Goal: Answer question/provide support: Share knowledge or assist other users

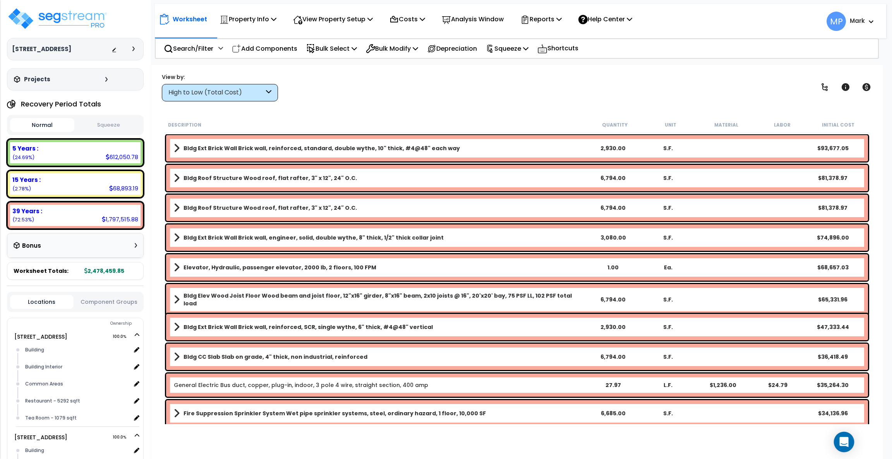
click at [847, 439] on icon "Open Intercom Messenger" at bounding box center [843, 442] width 9 height 10
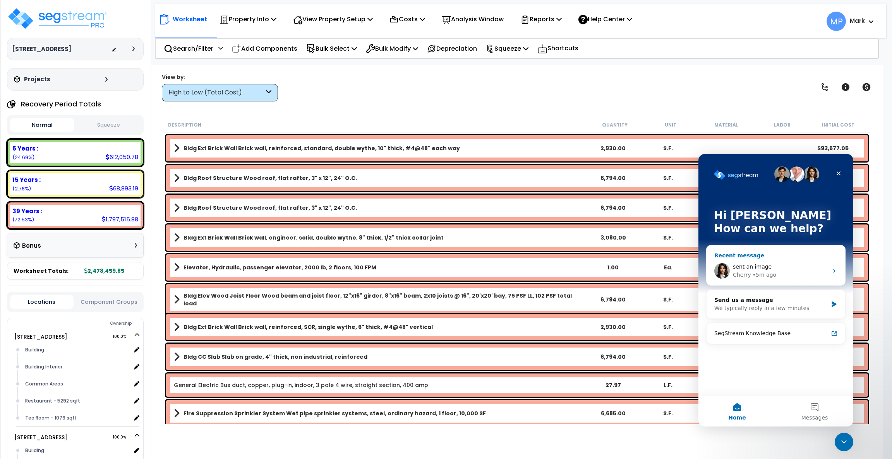
click at [748, 274] on div "Cherry" at bounding box center [742, 275] width 18 height 8
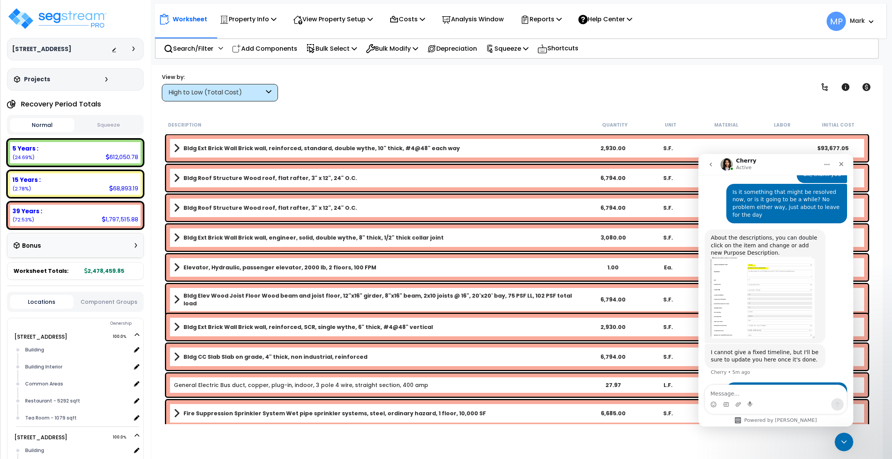
scroll to position [1903, 0]
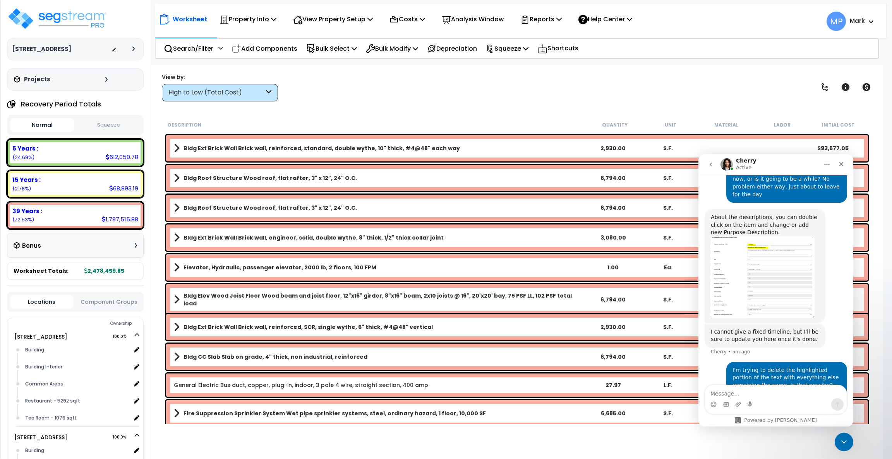
type textarea "B"
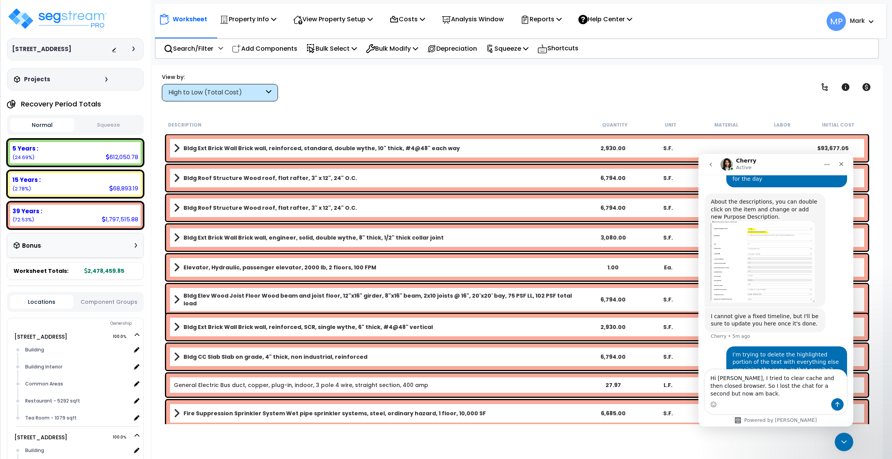
type textarea "Hi [PERSON_NAME], I tried to clear cache and then closed browser. So I lost the…"
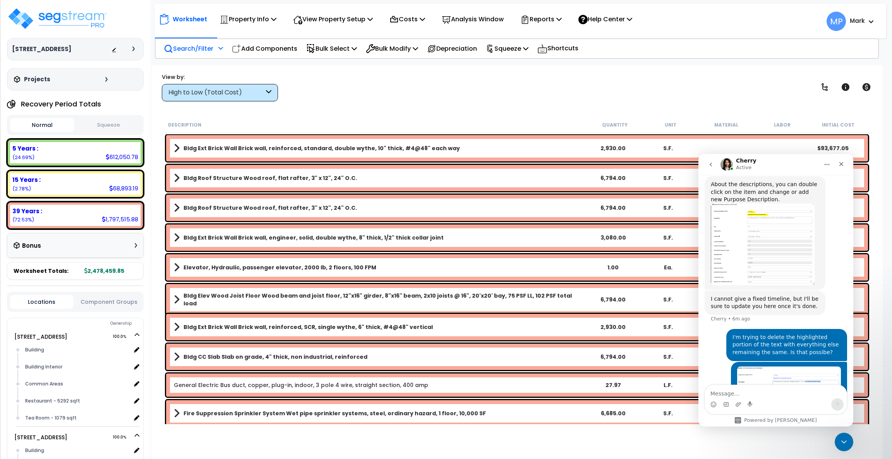
click at [184, 44] on p "Search/Filter" at bounding box center [189, 48] width 50 height 10
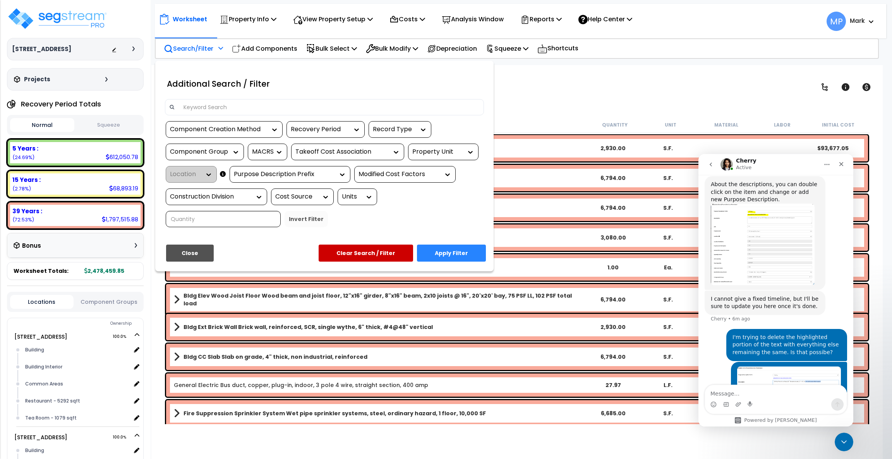
click at [241, 106] on input at bounding box center [329, 107] width 301 height 12
type input "acou"
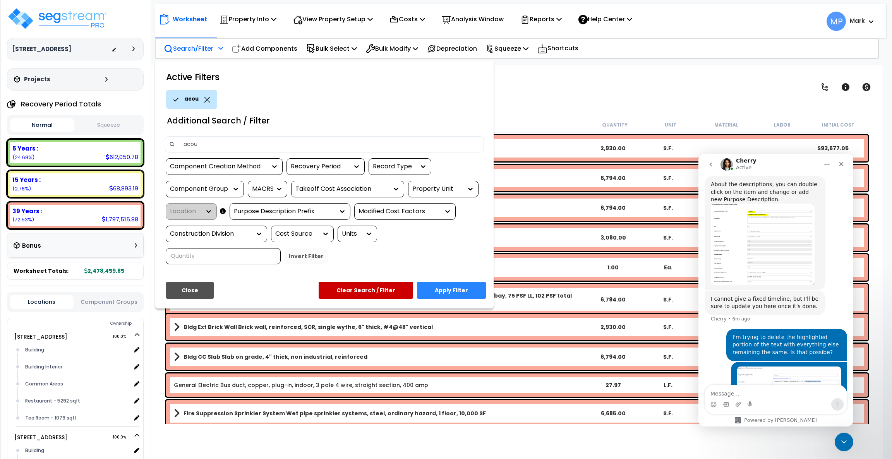
click at [450, 288] on button "Apply Filter" at bounding box center [451, 290] width 69 height 17
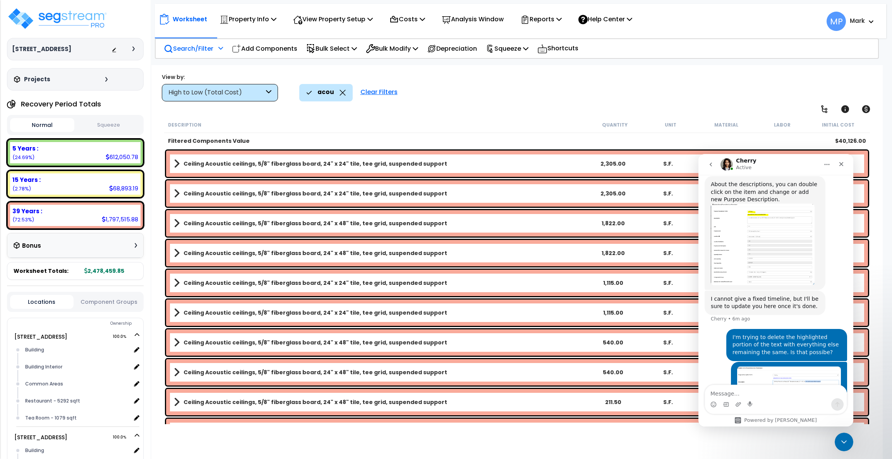
click at [268, 91] on icon at bounding box center [268, 92] width 5 height 9
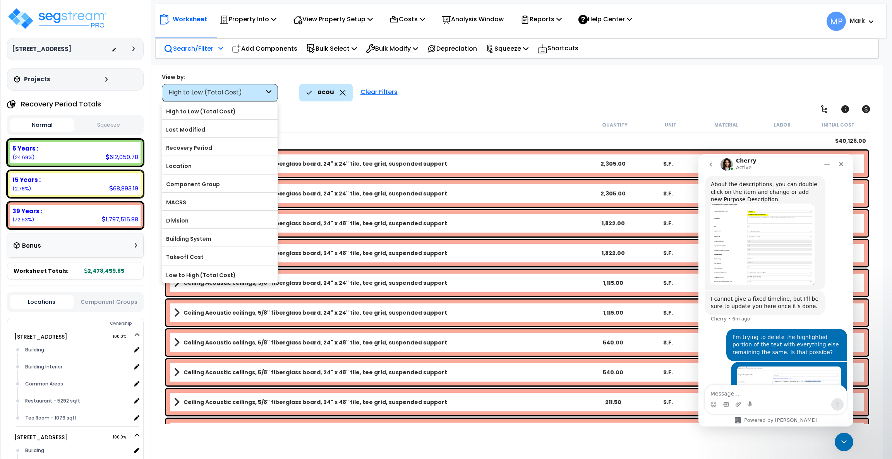
click at [268, 91] on icon at bounding box center [268, 92] width 5 height 9
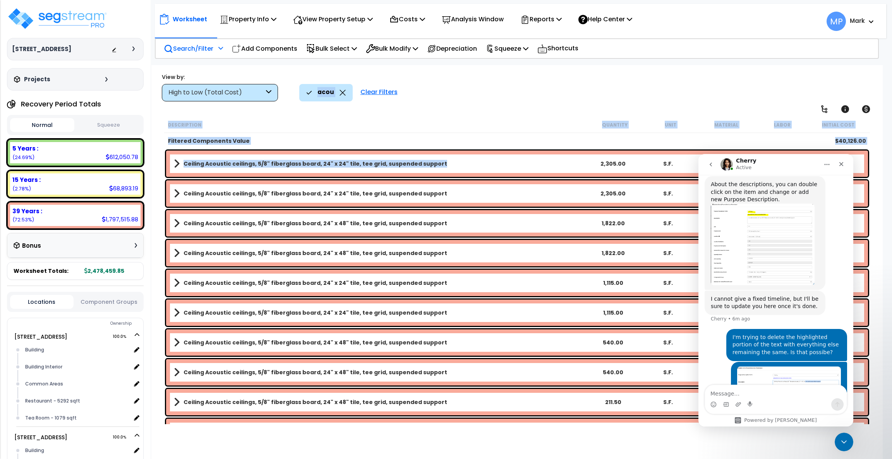
click at [535, 165] on link "Ceiling Acoustic ceilings, 5/8" fiberglass board, 24" x 24" tile, tee grid, sus…" at bounding box center [380, 163] width 412 height 11
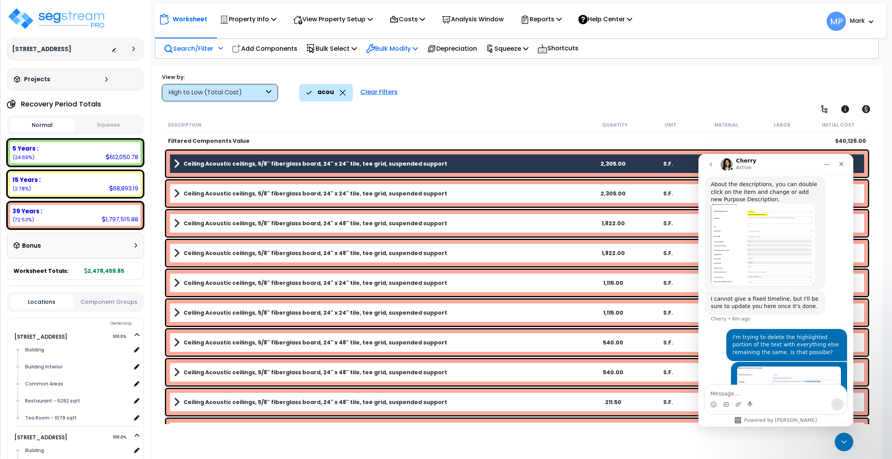
click at [417, 46] on p "Bulk Modify" at bounding box center [392, 48] width 52 height 10
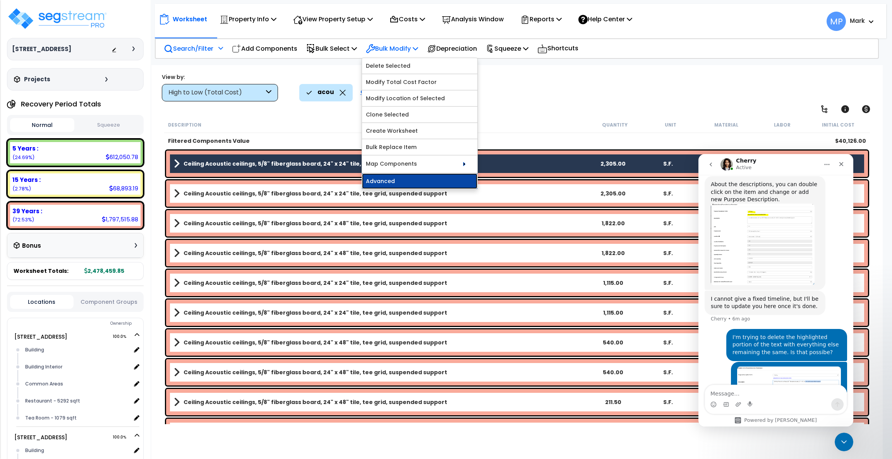
click at [426, 183] on link "Advanced" at bounding box center [419, 180] width 115 height 15
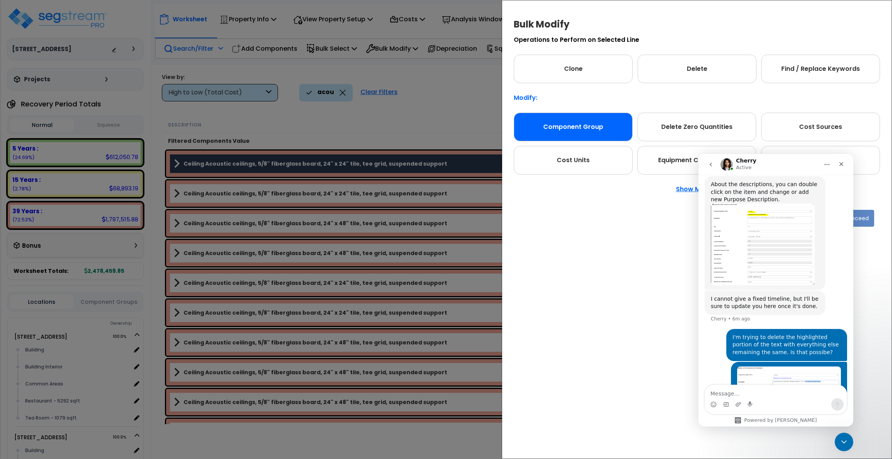
click at [592, 126] on div "Component Group" at bounding box center [573, 127] width 119 height 29
drag, startPoint x: 845, startPoint y: 441, endPoint x: 1627, endPoint y: 779, distance: 852.1
click at [845, 442] on icon "Close Intercom Messenger" at bounding box center [842, 440] width 9 height 9
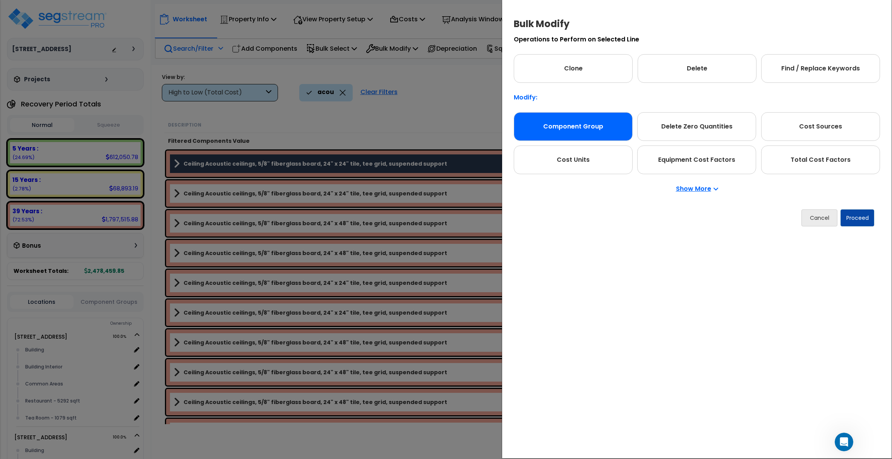
scroll to position [0, 0]
click at [860, 219] on button "Proceed" at bounding box center [857, 217] width 34 height 17
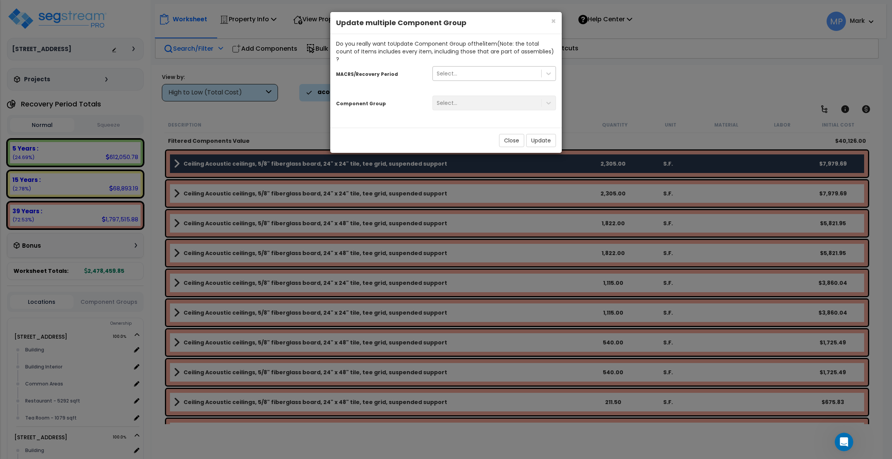
click at [497, 67] on div "Select..." at bounding box center [487, 73] width 108 height 12
click at [498, 67] on div "Select..." at bounding box center [487, 73] width 108 height 12
click at [503, 67] on div "Select..." at bounding box center [487, 73] width 108 height 12
click at [521, 67] on div "Select..." at bounding box center [487, 73] width 108 height 12
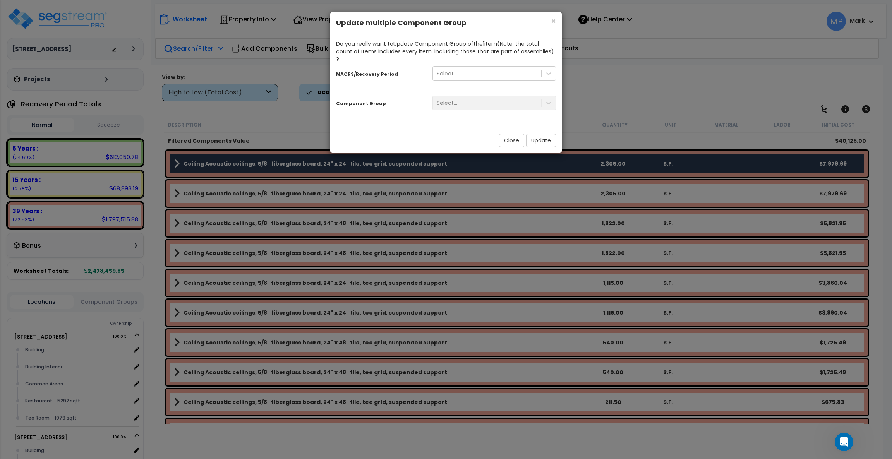
click at [601, 97] on div "× Close Update multiple Component Group Do you really want to Update Component …" at bounding box center [446, 229] width 892 height 459
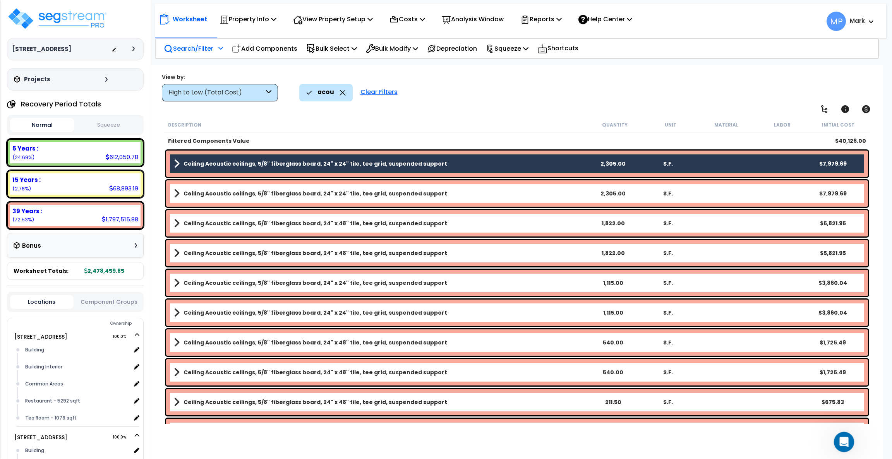
click at [844, 441] on icon "Open Intercom Messenger" at bounding box center [843, 441] width 13 height 13
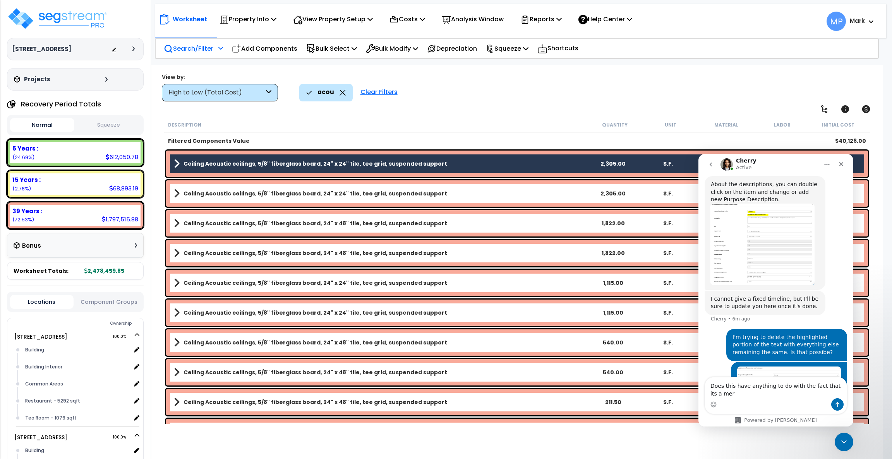
scroll to position [1943, 0]
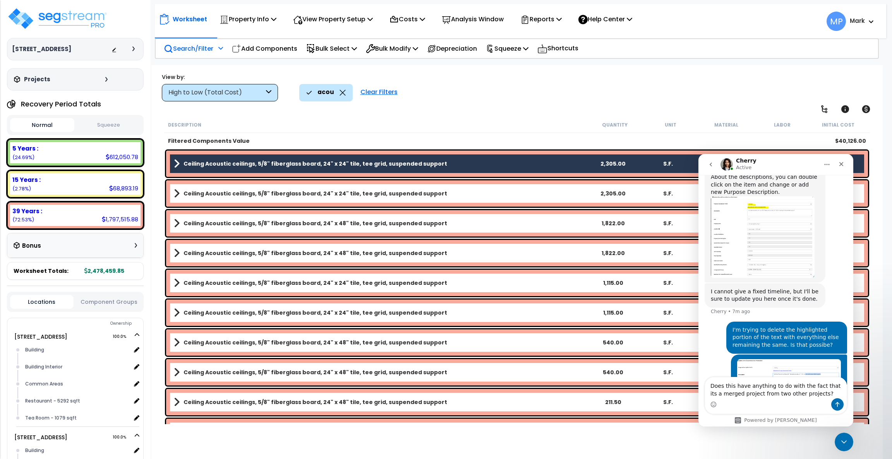
type textarea "Does this have anything to do with the fact that its a merged project from two …"
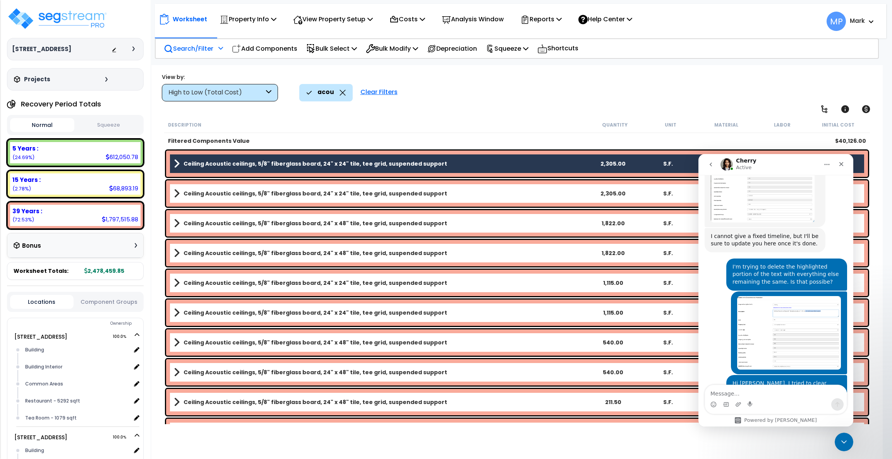
scroll to position [2015, 0]
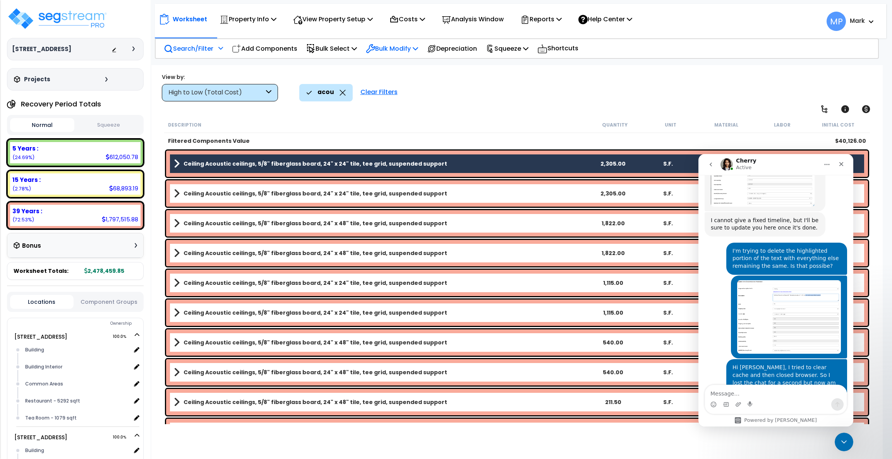
click at [386, 44] on p "Bulk Modify" at bounding box center [392, 48] width 52 height 10
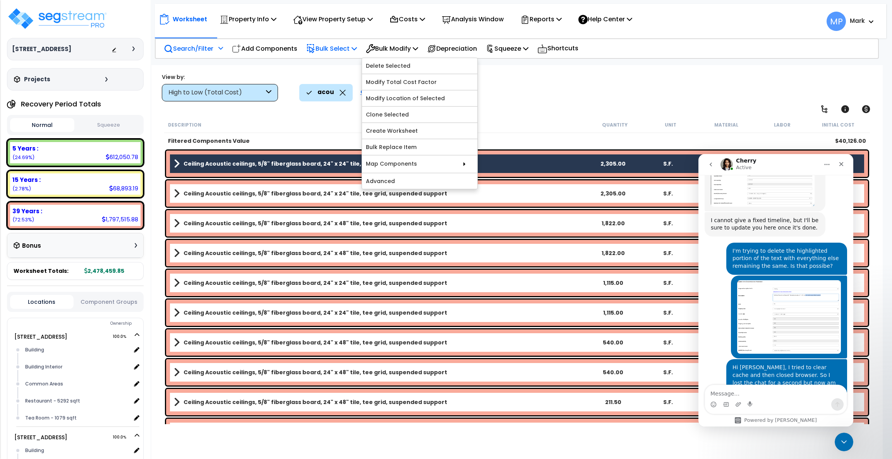
click at [328, 51] on p "Bulk Select" at bounding box center [331, 48] width 51 height 10
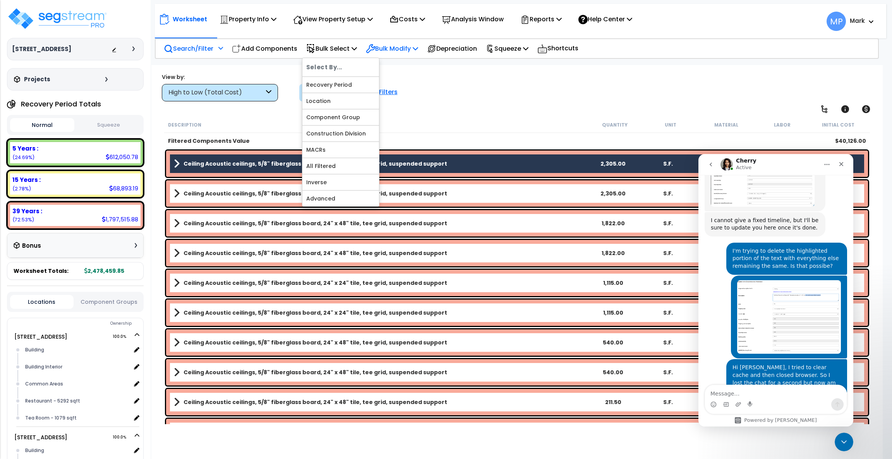
click at [382, 48] on p "Bulk Modify" at bounding box center [392, 48] width 52 height 10
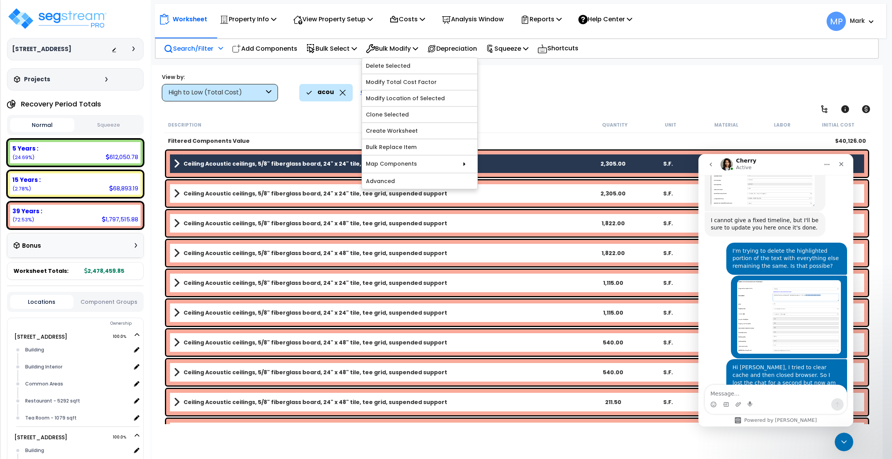
click at [542, 99] on div "acou Clear Filters" at bounding box center [585, 92] width 573 height 17
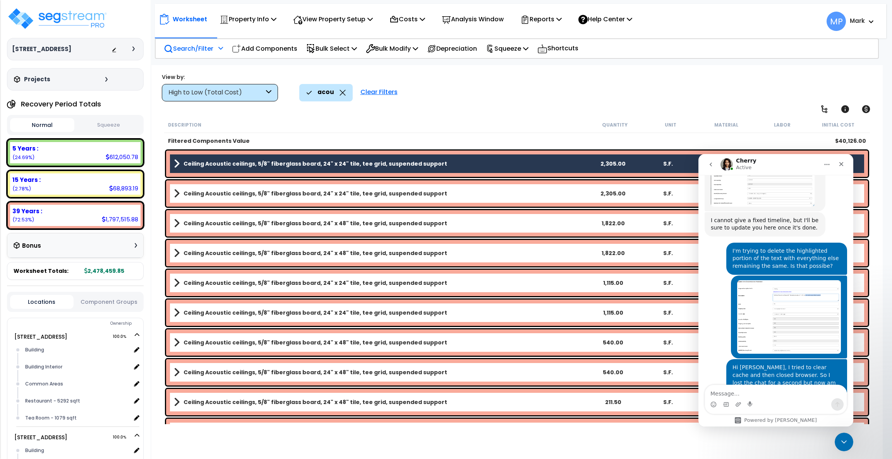
click at [458, 159] on link "Ceiling Acoustic ceilings, 5/8" fiberglass board, 24" x 24" tile, tee grid, sus…" at bounding box center [380, 163] width 412 height 11
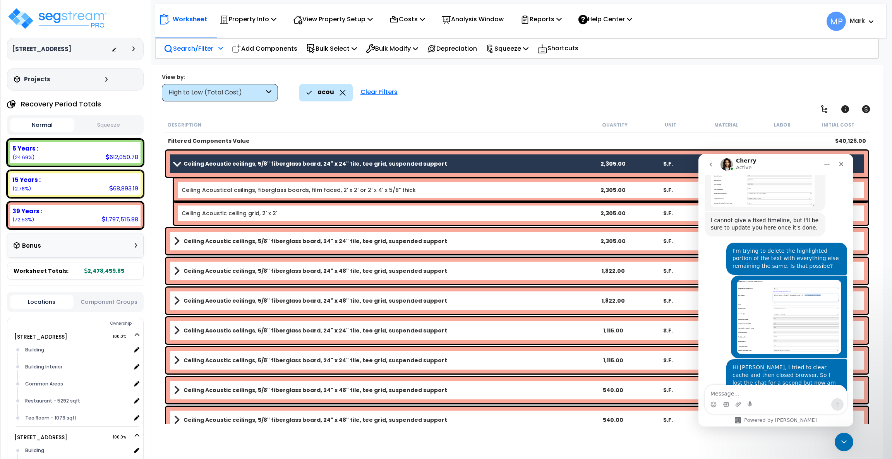
click at [458, 159] on link "Ceiling Acoustic ceilings, 5/8" fiberglass board, 24" x 24" tile, tee grid, sus…" at bounding box center [380, 163] width 412 height 11
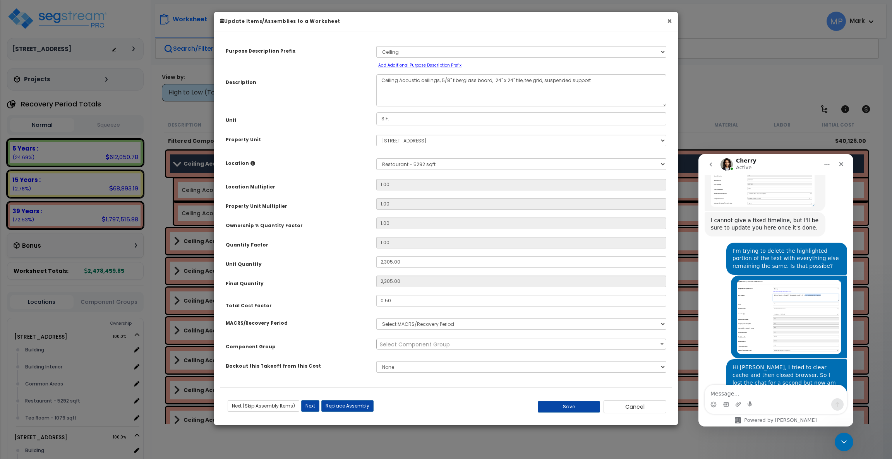
click at [667, 21] on button "×" at bounding box center [669, 21] width 5 height 8
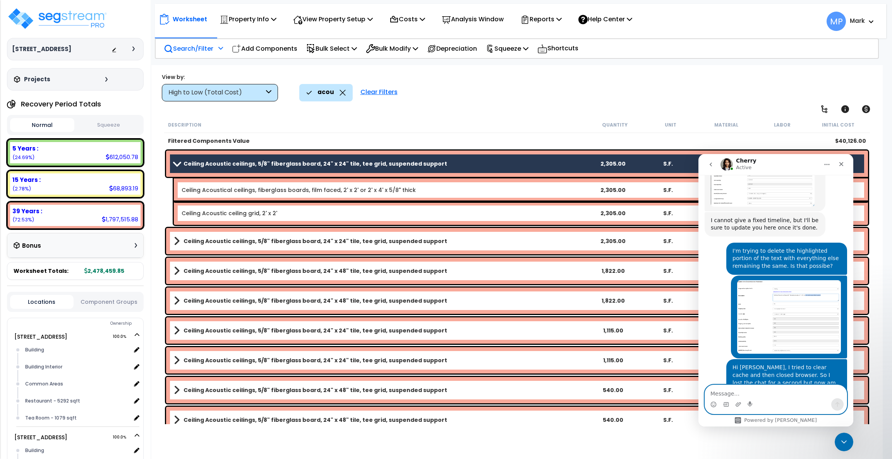
click at [733, 392] on textarea "Message…" at bounding box center [776, 391] width 142 height 13
type textarea "Ok, thanks"
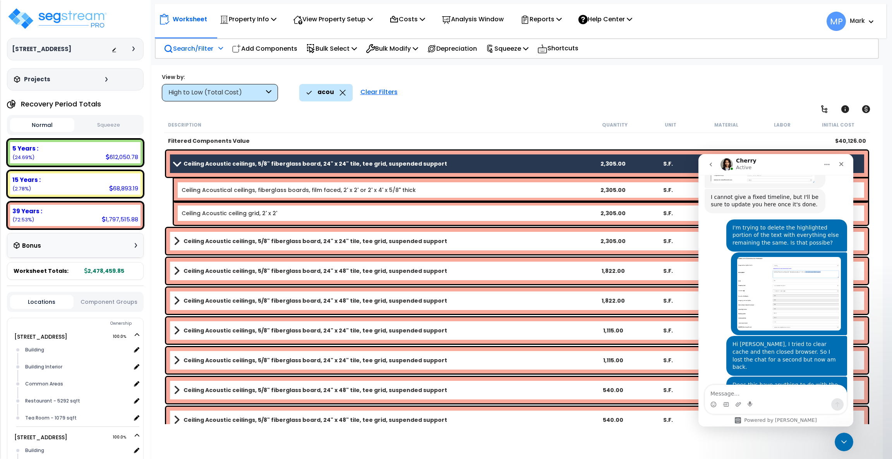
click at [452, 161] on link "Ceiling Acoustic ceilings, 5/8" fiberglass board, 24" x 24" tile, tee grid, sus…" at bounding box center [380, 163] width 412 height 11
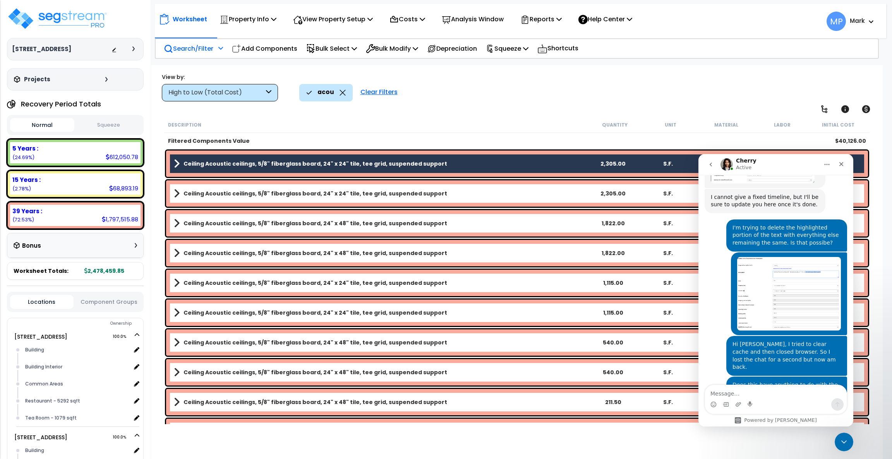
click at [452, 161] on link "Ceiling Acoustic ceilings, 5/8" fiberglass board, 24" x 24" tile, tee grid, sus…" at bounding box center [380, 163] width 412 height 11
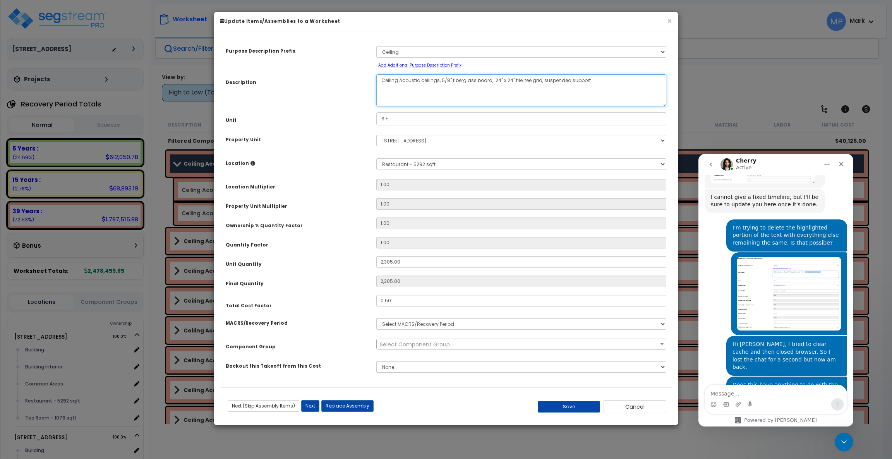
drag, startPoint x: 592, startPoint y: 82, endPoint x: 518, endPoint y: 82, distance: 73.2
click at [518, 82] on textarea "Ceiling Acoustic ceilings, 5/8" fiberglass board, 24" x 24" tile, tee grid, sus…" at bounding box center [521, 90] width 290 height 32
click at [726, 394] on textarea "Message…" at bounding box center [776, 391] width 142 height 13
click at [631, 326] on select "Select MACRS/Recovery Period" at bounding box center [521, 324] width 290 height 12
click at [585, 325] on select "Select MACRS/Recovery Period" at bounding box center [521, 324] width 290 height 12
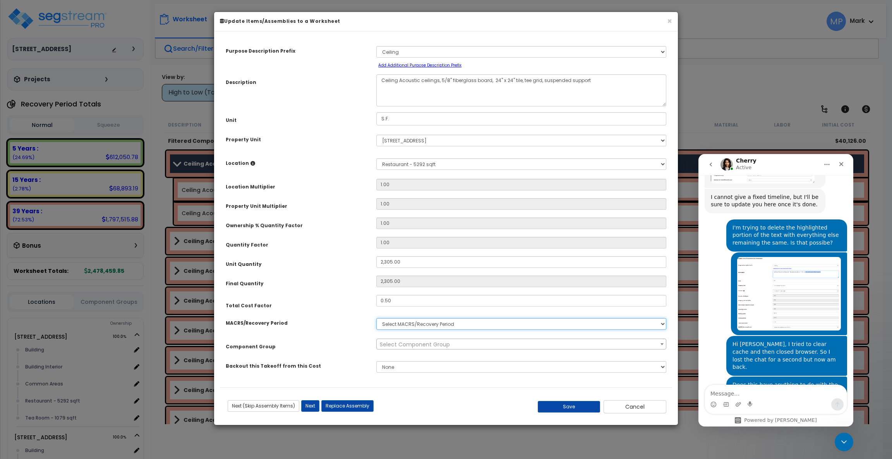
click at [585, 325] on select "Select MACRS/Recovery Period" at bounding box center [521, 324] width 290 height 12
click at [526, 343] on span "Select Component Group" at bounding box center [521, 344] width 289 height 11
click at [487, 324] on select "Select MACRS/Recovery Period" at bounding box center [521, 324] width 290 height 12
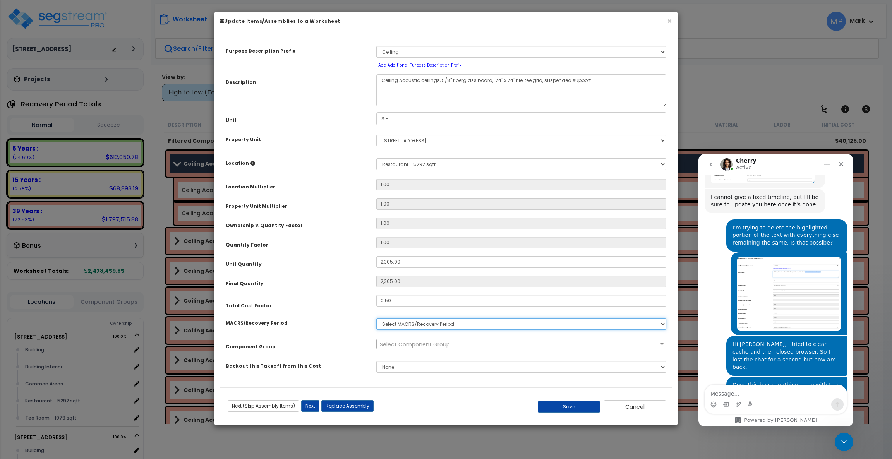
click at [487, 324] on select "Select MACRS/Recovery Period" at bounding box center [521, 324] width 290 height 12
click at [737, 393] on textarea "Message…" at bounding box center [776, 391] width 142 height 13
type textarea "j"
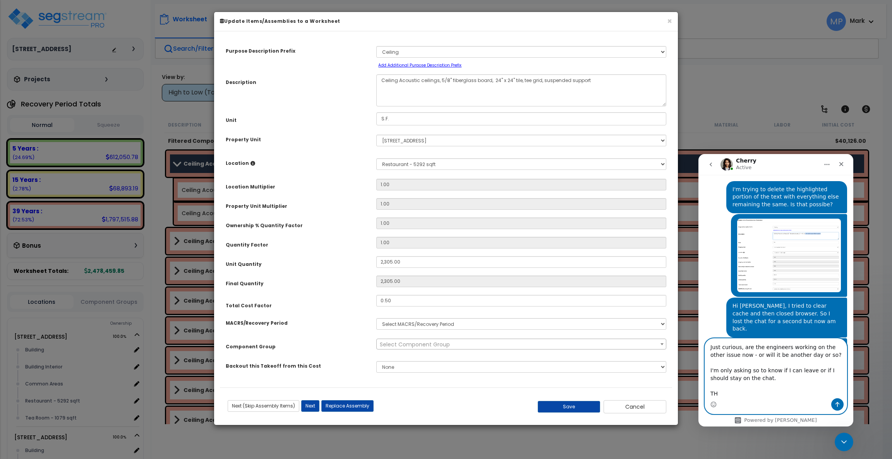
scroll to position [2084, 0]
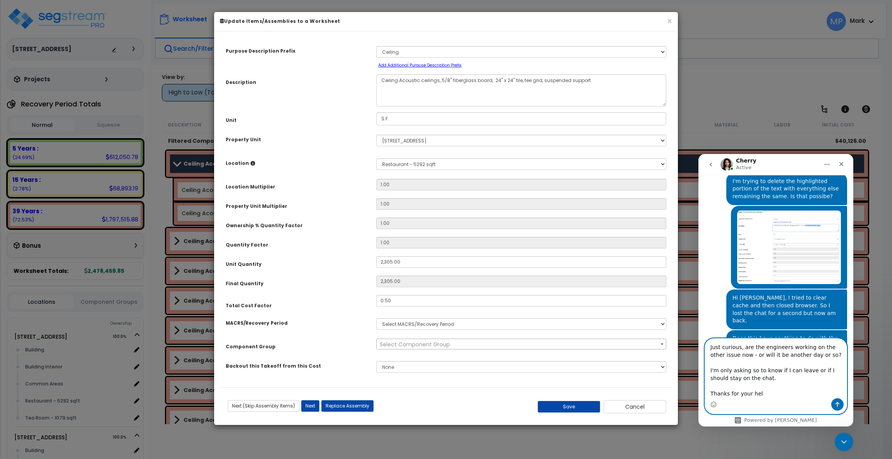
type textarea "Just curious, are the engineers working on the other issue now - or will it be …"
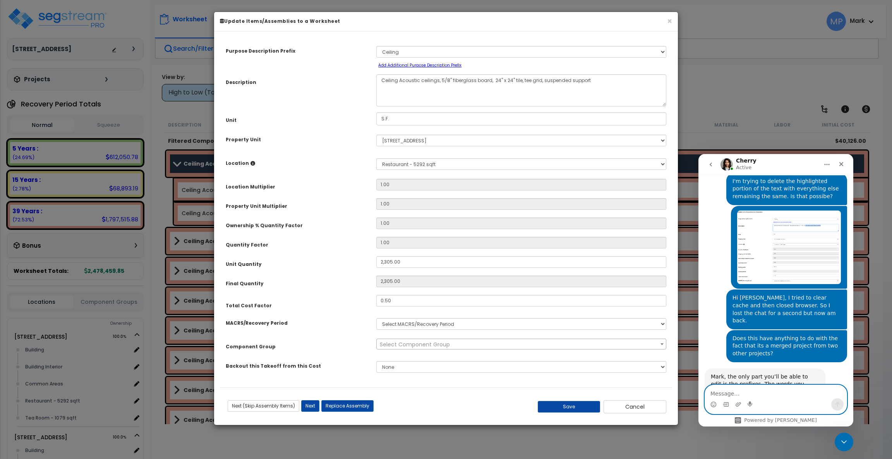
scroll to position [2101, 0]
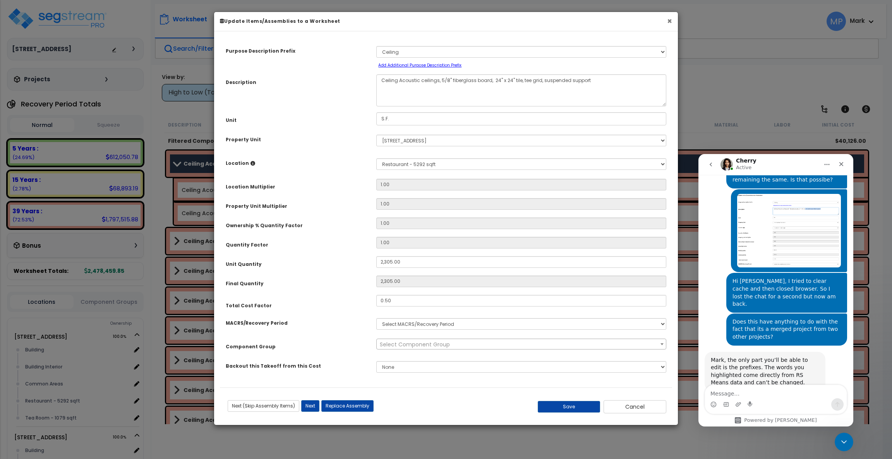
click at [669, 17] on button "×" at bounding box center [669, 21] width 5 height 8
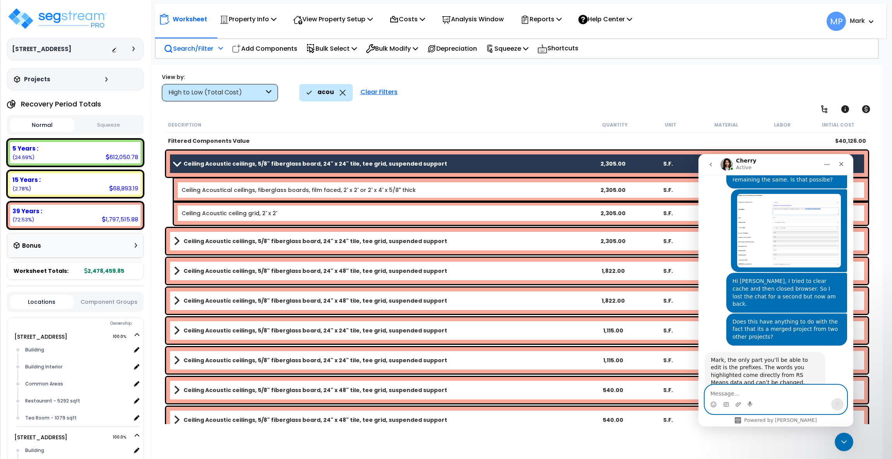
click at [754, 391] on textarea "Message…" at bounding box center [776, 391] width 142 height 13
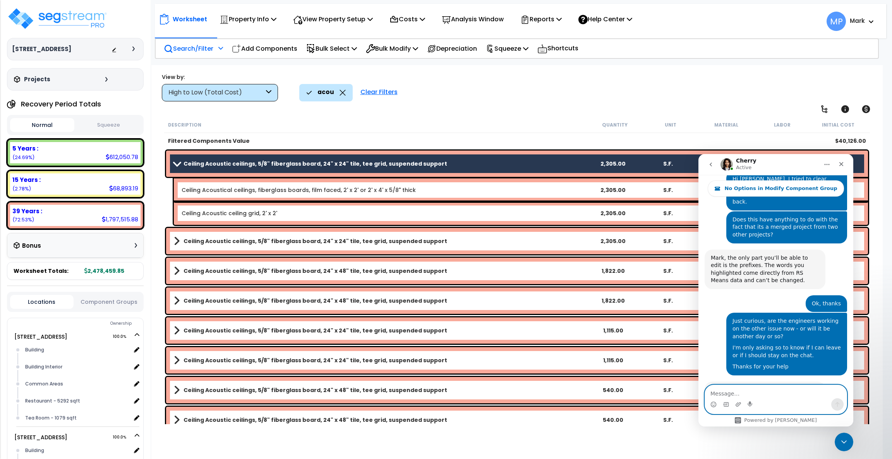
scroll to position [2241, 0]
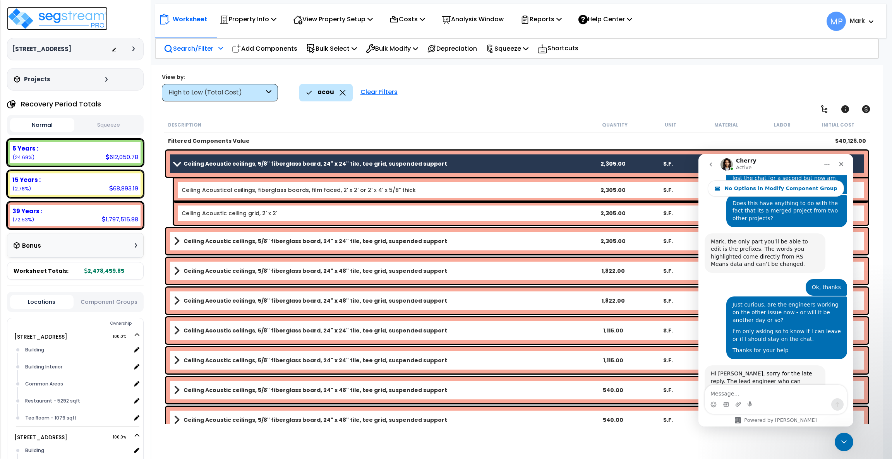
click at [71, 16] on img at bounding box center [57, 18] width 101 height 23
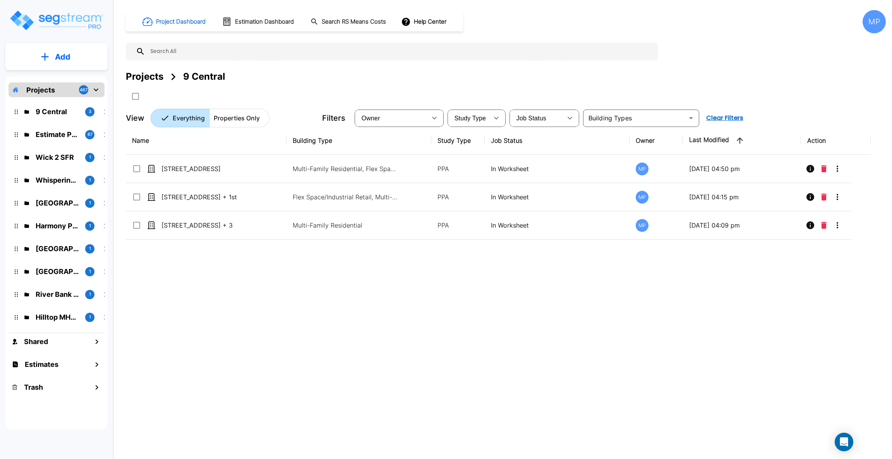
click at [170, 24] on h1 "Project Dashboard" at bounding box center [181, 21] width 50 height 9
click at [184, 22] on h1 "Project Dashboard" at bounding box center [181, 21] width 50 height 9
click at [52, 16] on img "mailbox folders" at bounding box center [56, 20] width 95 height 22
click at [150, 76] on div "Projects" at bounding box center [145, 77] width 38 height 14
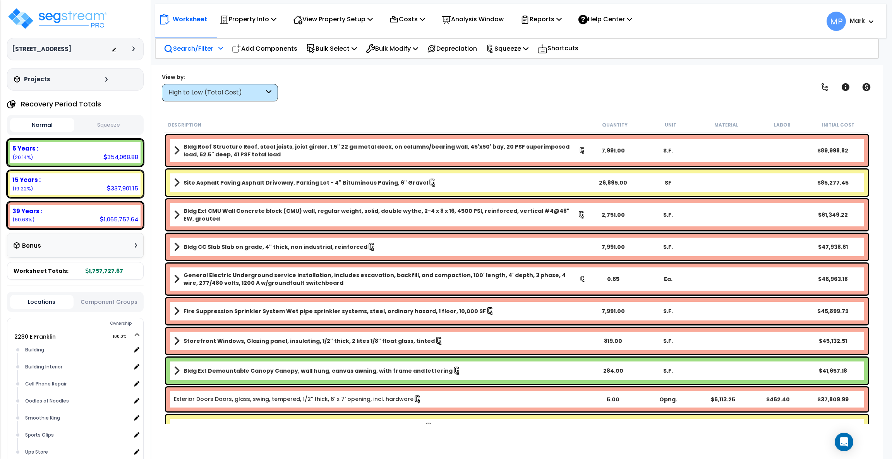
click at [185, 46] on p "Search/Filter" at bounding box center [189, 48] width 50 height 10
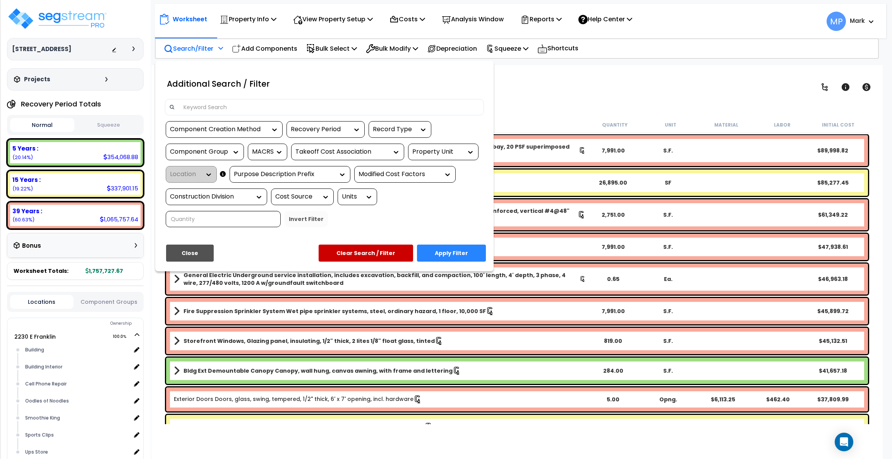
click at [236, 109] on input at bounding box center [329, 107] width 301 height 12
click at [236, 109] on div "Additional Search / Filter a Component Creation Method Recovery Period Record T…" at bounding box center [324, 152] width 331 height 161
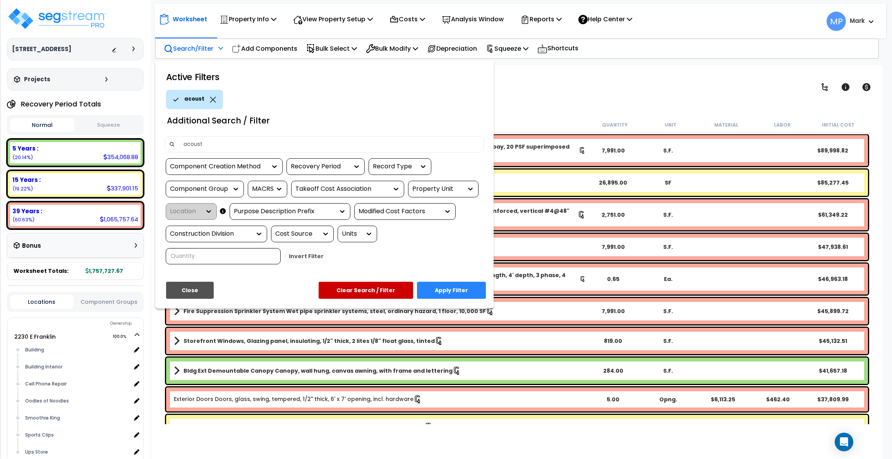
type input "acoust"
click at [458, 290] on button "Apply Filter" at bounding box center [451, 290] width 69 height 17
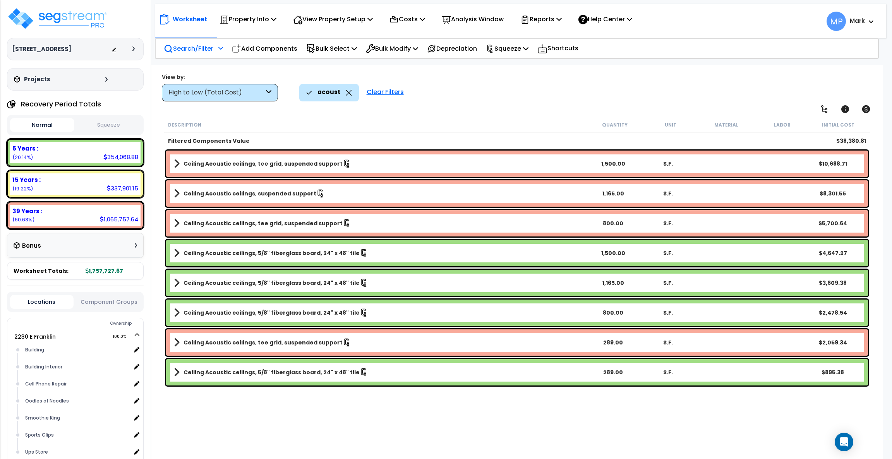
click at [379, 254] on link "Ceiling Acoustic ceilings, 5/8" fiberglass board, 24" x 48" tile" at bounding box center [380, 253] width 412 height 11
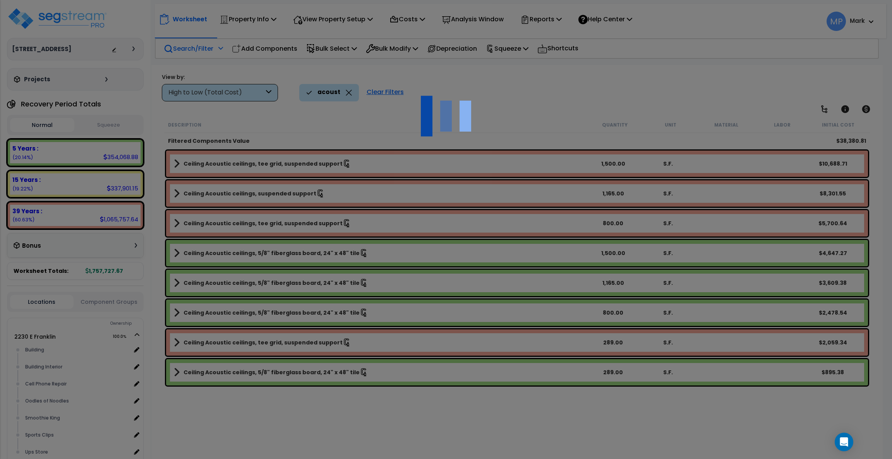
select select "49875"
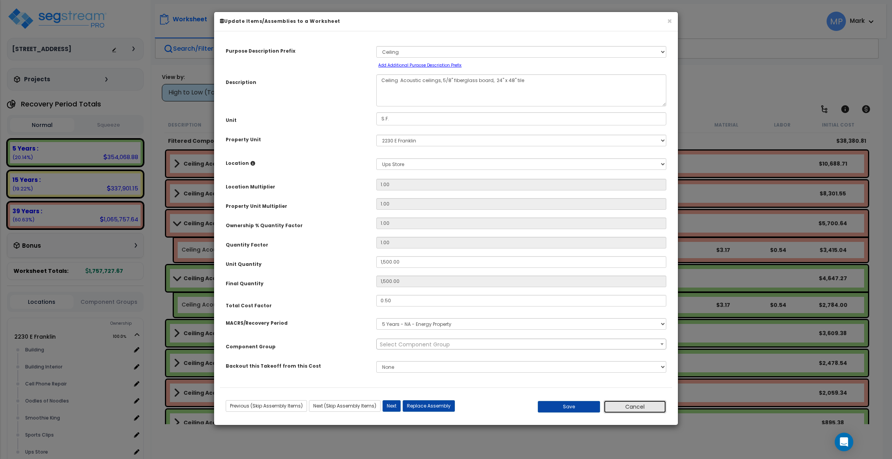
click at [648, 410] on button "Cancel" at bounding box center [635, 406] width 63 height 13
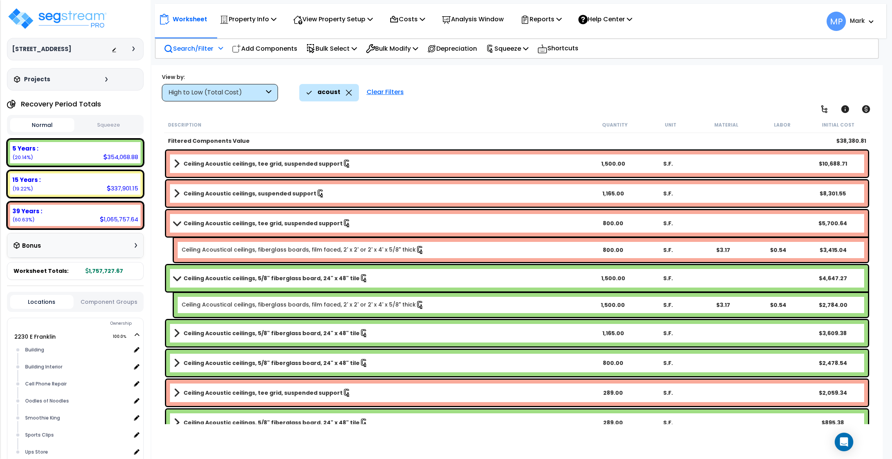
click at [175, 279] on span at bounding box center [176, 278] width 11 height 6
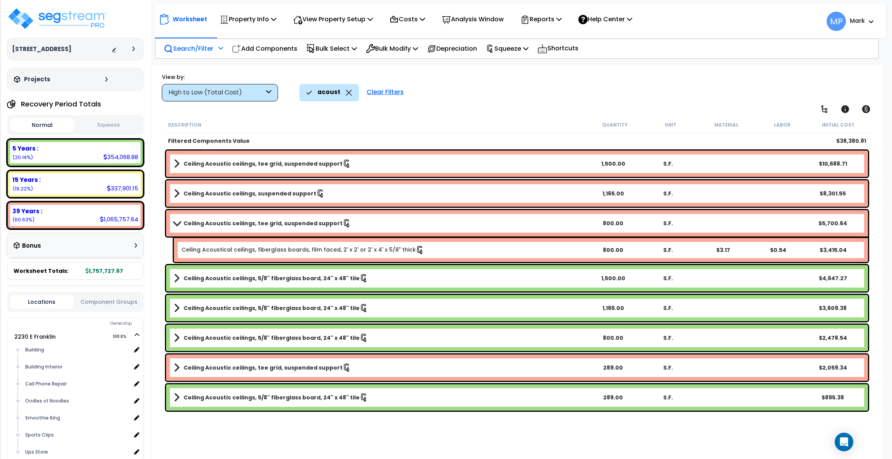
click at [266, 92] on icon at bounding box center [268, 92] width 5 height 9
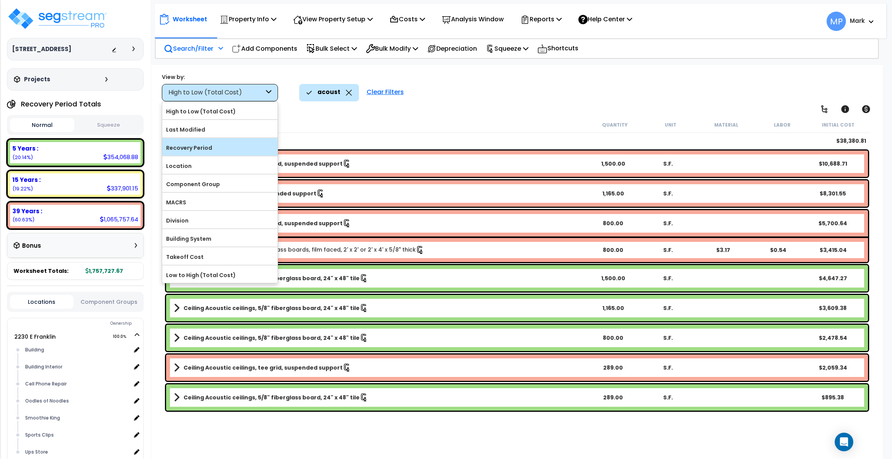
click at [206, 150] on label "Recovery Period" at bounding box center [219, 148] width 115 height 12
click at [0, 0] on input "Recovery Period" at bounding box center [0, 0] width 0 height 0
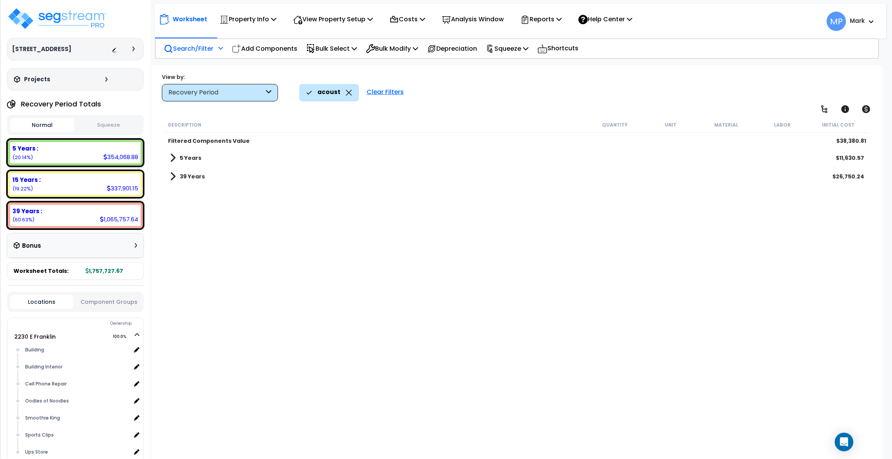
click at [191, 157] on b "5 Years" at bounding box center [191, 158] width 22 height 8
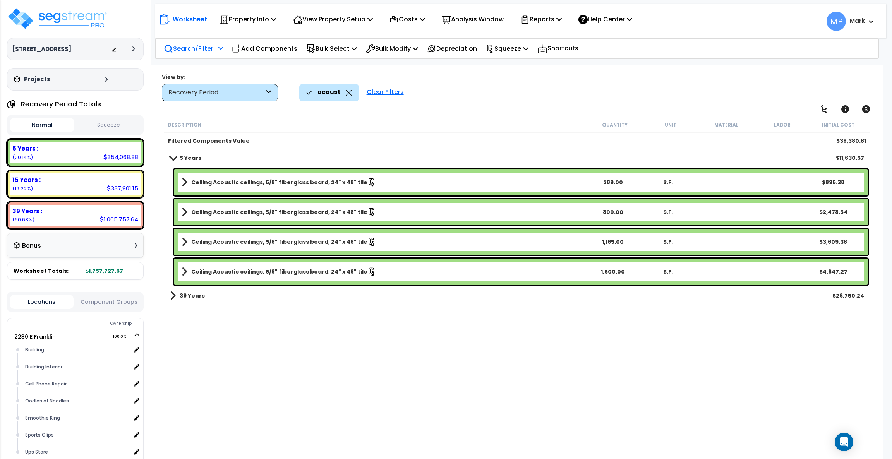
click at [425, 185] on link "Ceiling Acoustic ceilings, 5/8" fiberglass board, 24" x 48" tile" at bounding box center [383, 182] width 403 height 11
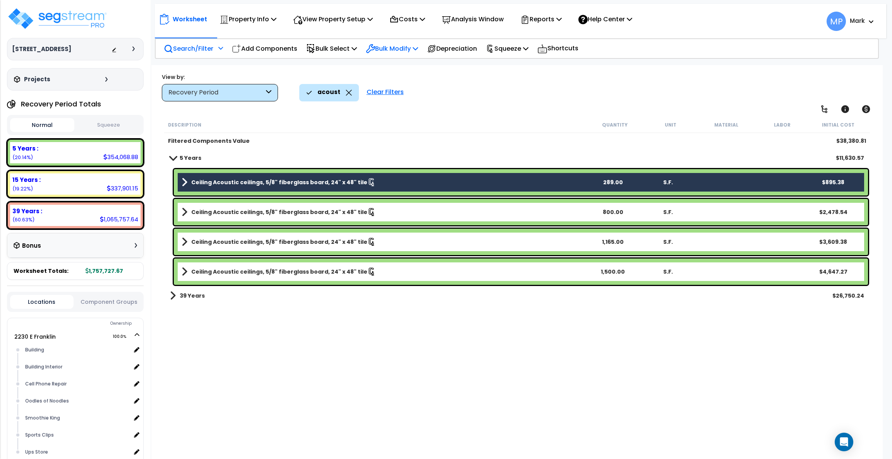
click at [415, 48] on p "Bulk Modify" at bounding box center [392, 48] width 52 height 10
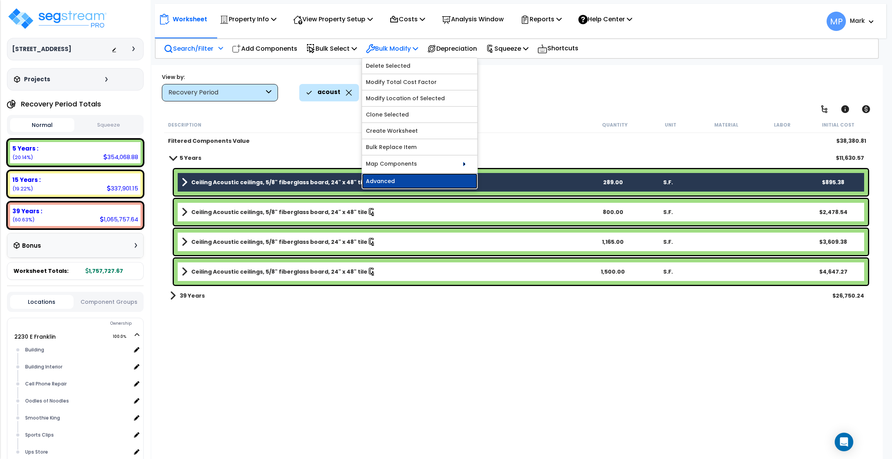
click at [404, 180] on link "Advanced" at bounding box center [419, 180] width 115 height 15
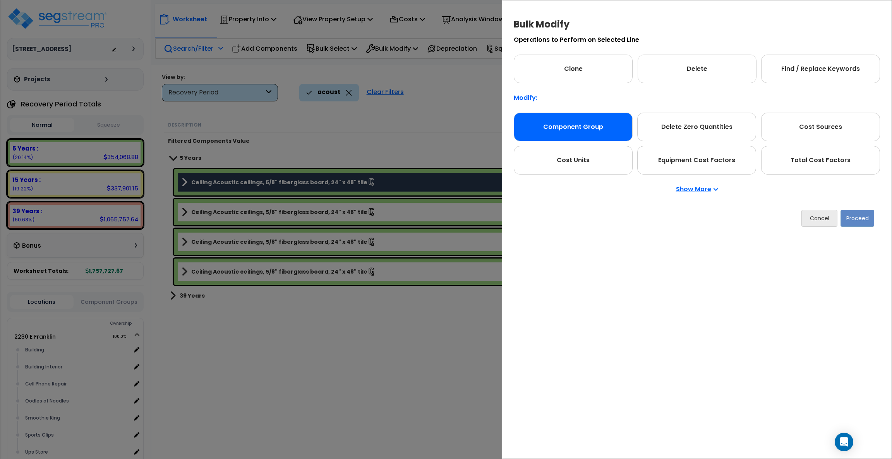
click at [570, 127] on div "Component Group" at bounding box center [573, 127] width 119 height 29
click at [861, 221] on button "Proceed" at bounding box center [857, 218] width 34 height 17
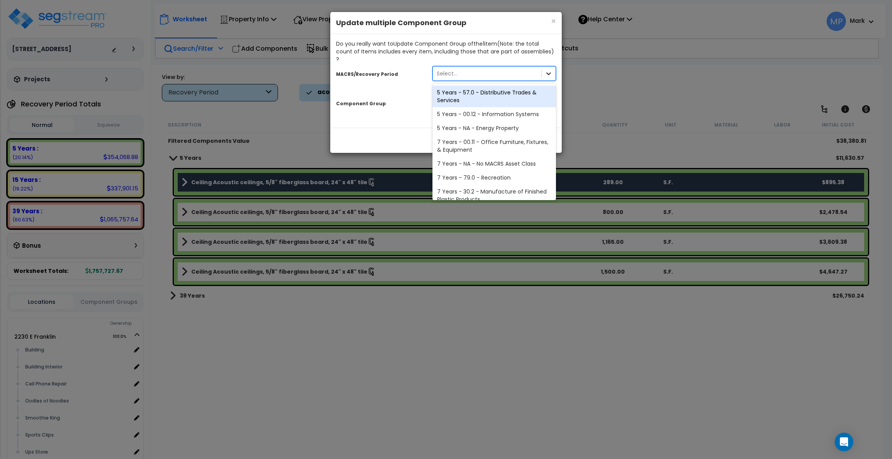
click at [543, 67] on div at bounding box center [549, 74] width 14 height 14
click at [628, 86] on div "× Close Update multiple Component Group Do you really want to Update Component …" at bounding box center [446, 229] width 892 height 459
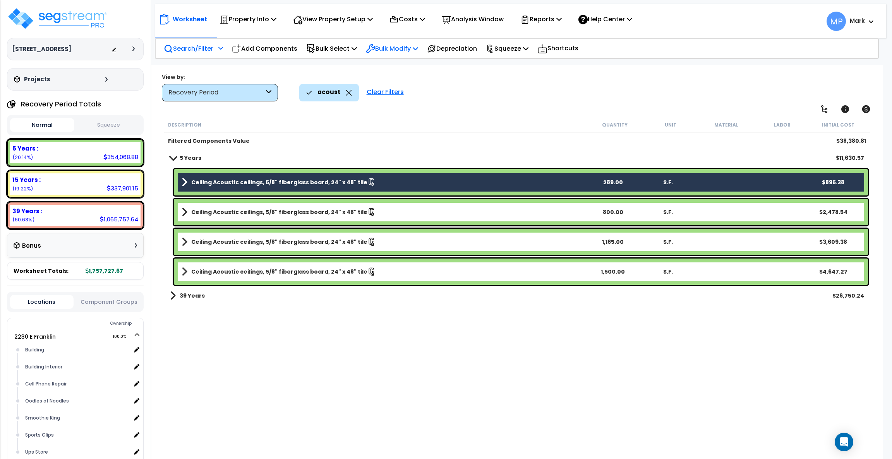
click at [414, 48] on p "Bulk Modify" at bounding box center [392, 48] width 52 height 10
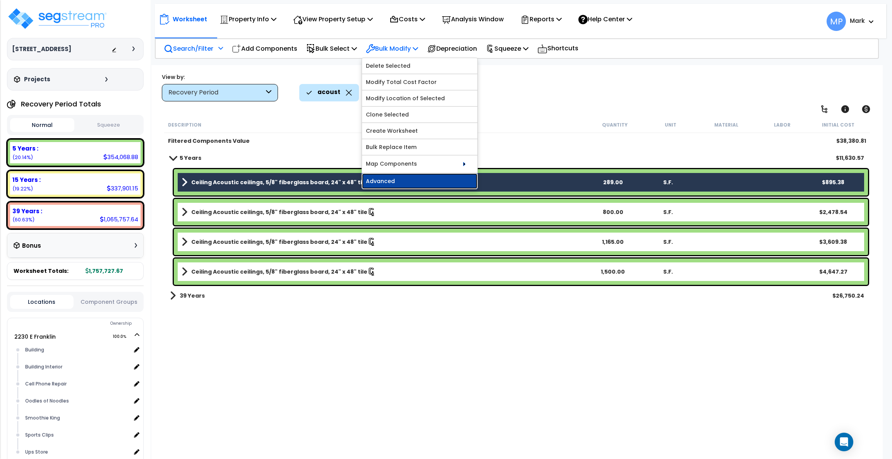
click at [422, 181] on link "Advanced" at bounding box center [419, 180] width 115 height 15
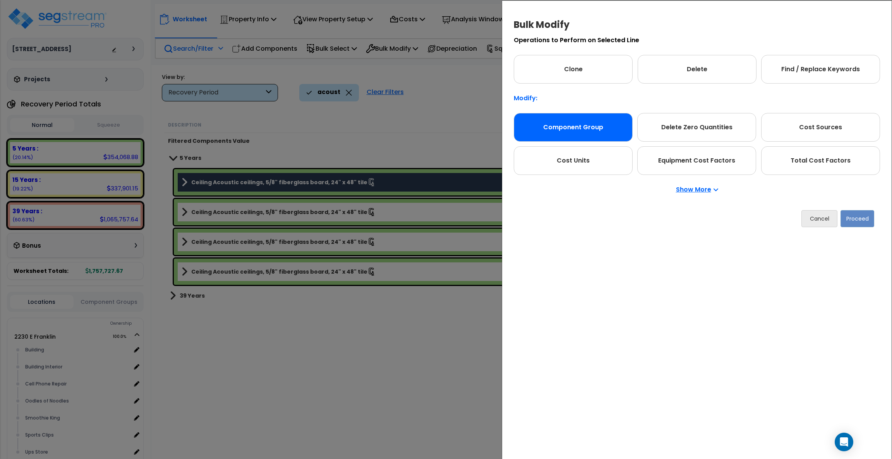
click at [602, 127] on div "Component Group" at bounding box center [573, 127] width 119 height 29
click at [863, 221] on button "Proceed" at bounding box center [857, 218] width 34 height 17
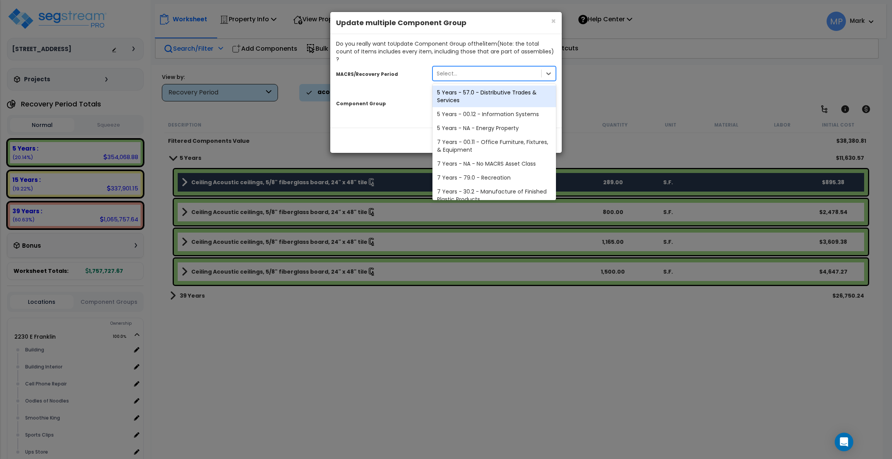
click at [528, 67] on div "Select..." at bounding box center [487, 73] width 108 height 12
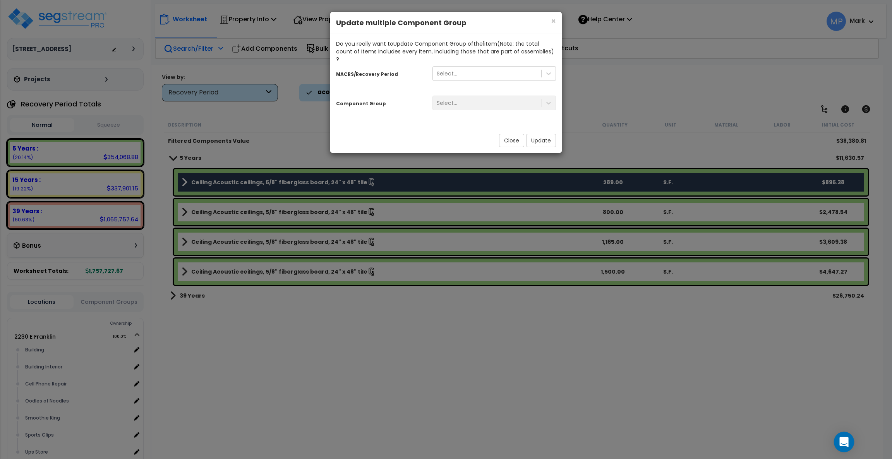
click at [840, 438] on icon "Open Intercom Messenger" at bounding box center [843, 442] width 9 height 10
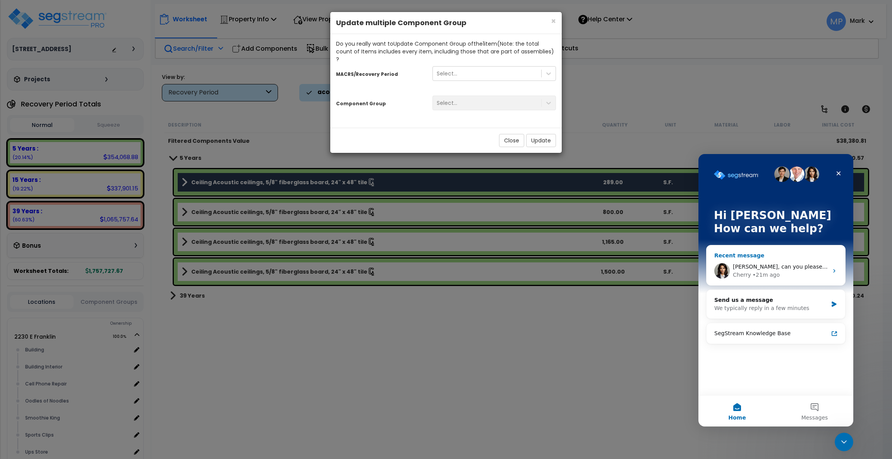
click at [760, 266] on span "[PERSON_NAME], can you please open a non merged property and see if there are o…" at bounding box center [901, 267] width 337 height 6
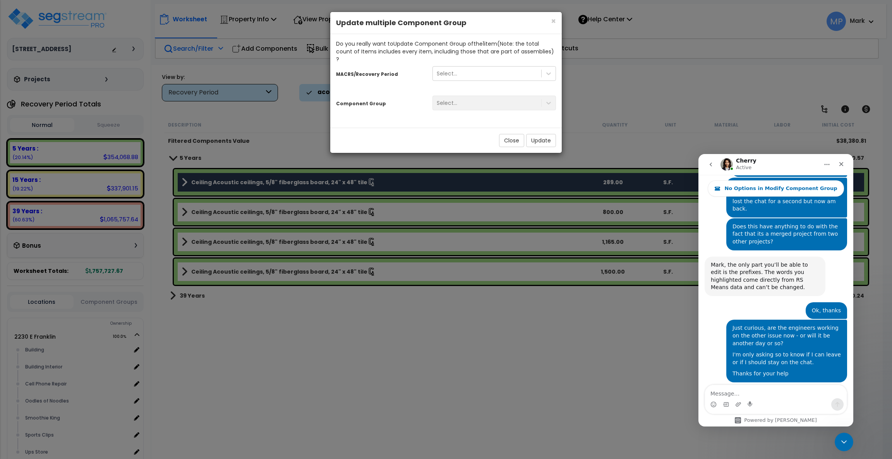
scroll to position [2241, 0]
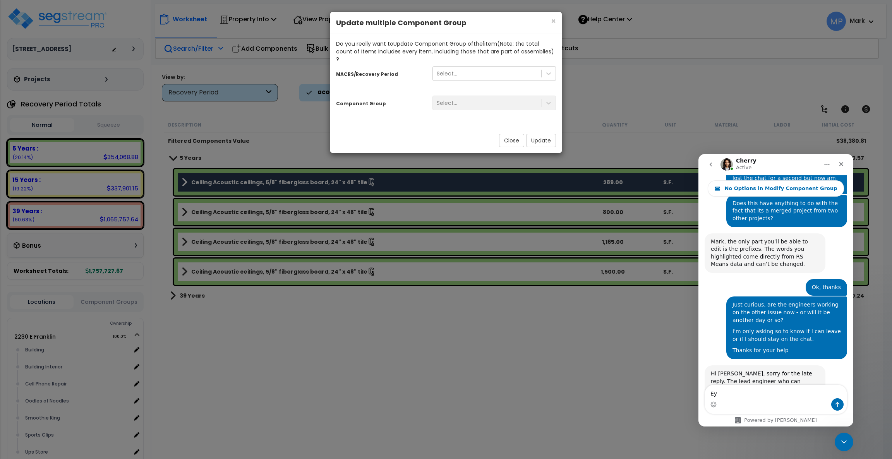
type textarea "E"
type textarea "yes it seemed to work for an non merged project"
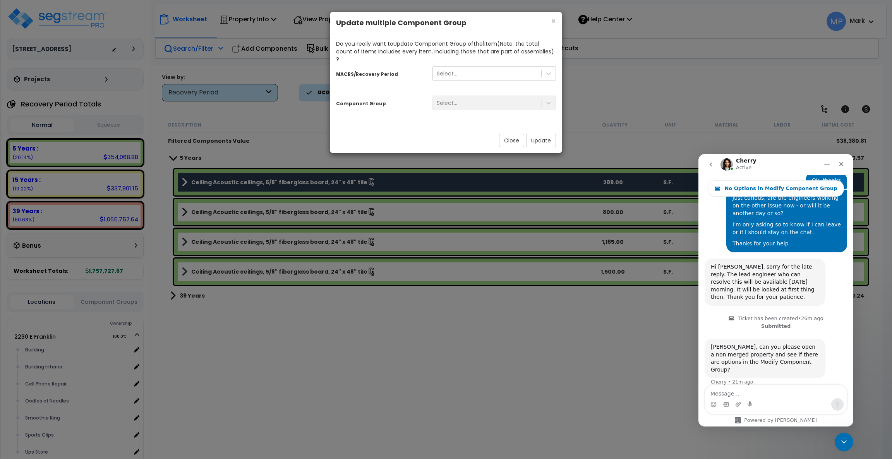
scroll to position [2347, 0]
click at [715, 394] on textarea "Message…" at bounding box center [776, 391] width 142 height 13
paste textarea "[URL][DOMAIN_NAME]"
type textarea "[URL][DOMAIN_NAME]"
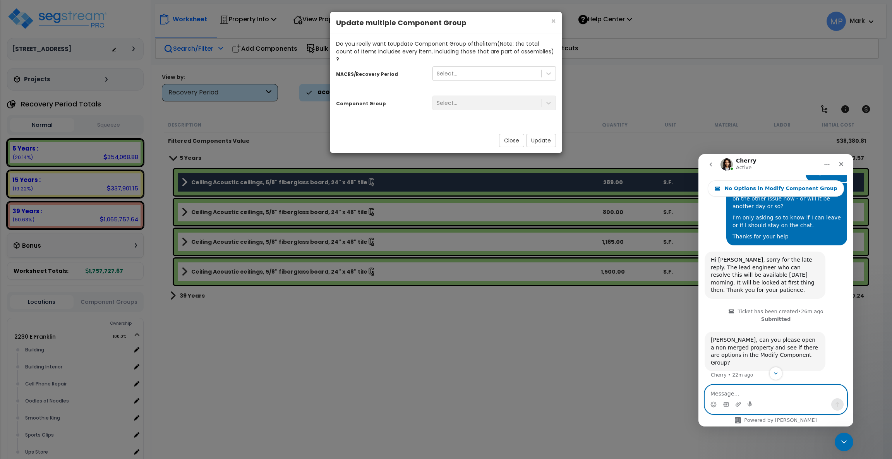
scroll to position [2373, 0]
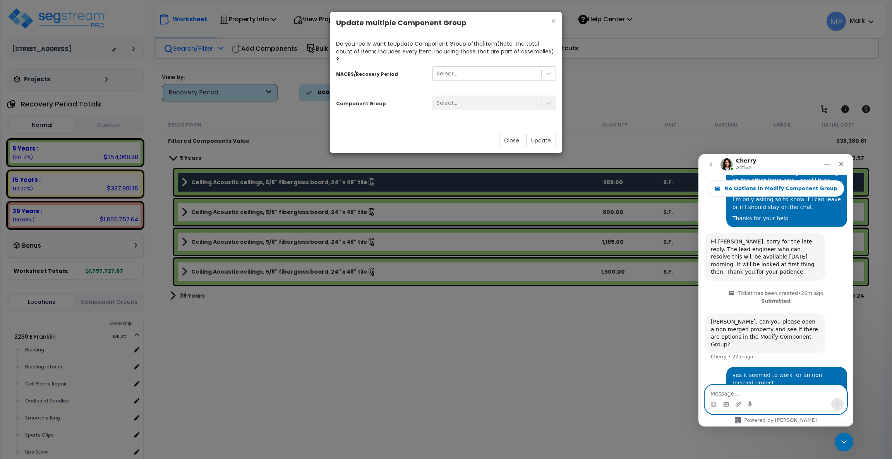
click at [732, 398] on textarea "Message…" at bounding box center [776, 391] width 142 height 13
type textarea "Thanks for your help with this"
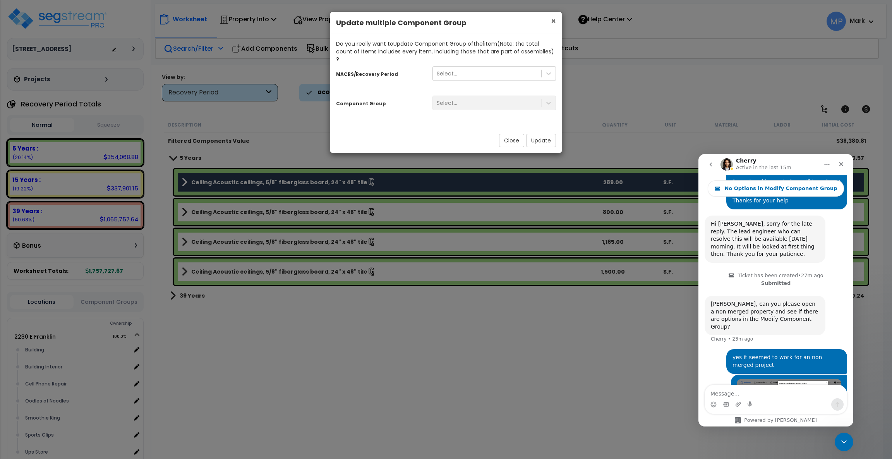
click at [552, 22] on span "×" at bounding box center [553, 20] width 5 height 11
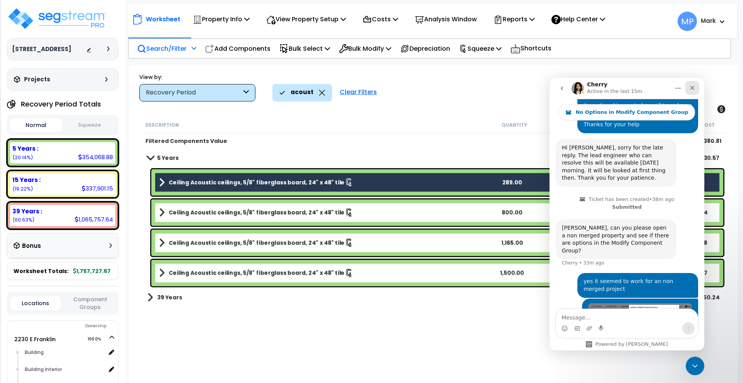
click at [695, 86] on icon "Close" at bounding box center [692, 88] width 6 height 6
